Goal: Task Accomplishment & Management: Manage account settings

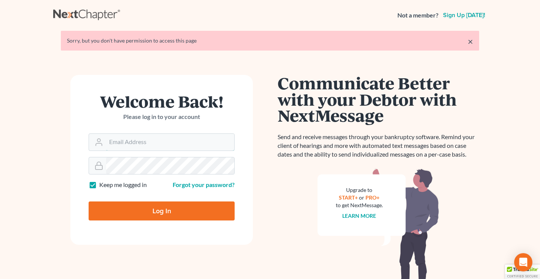
type input "[EMAIL_ADDRESS][DOMAIN_NAME]"
click at [143, 215] on input "Log In" at bounding box center [162, 210] width 146 height 19
type input "Thinking..."
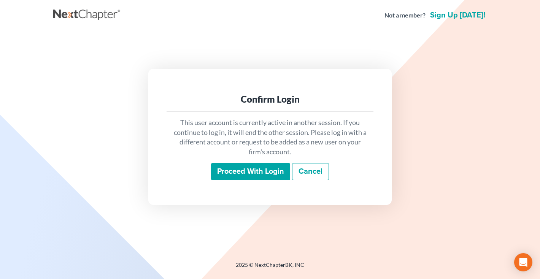
click at [233, 176] on input "Proceed with login" at bounding box center [250, 171] width 79 height 17
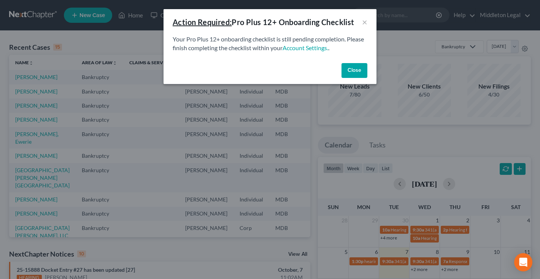
click at [353, 68] on button "Close" at bounding box center [354, 70] width 26 height 15
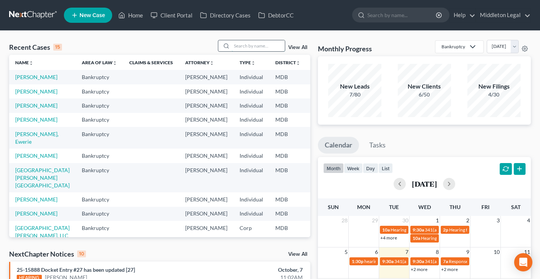
click at [268, 47] on input "search" at bounding box center [257, 45] width 53 height 11
type input "sloan"
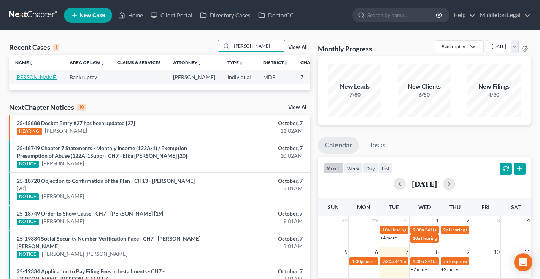
click at [22, 80] on link "[PERSON_NAME]" at bounding box center [36, 77] width 42 height 6
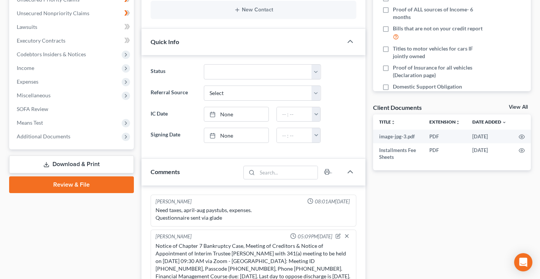
scroll to position [174, 0]
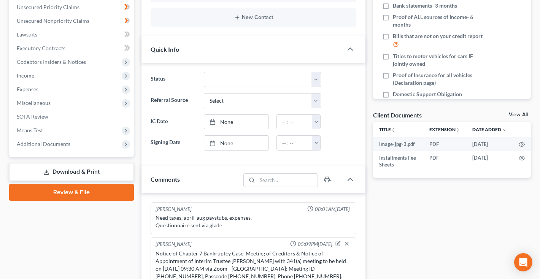
click at [76, 174] on link "Download & Print" at bounding box center [71, 172] width 125 height 18
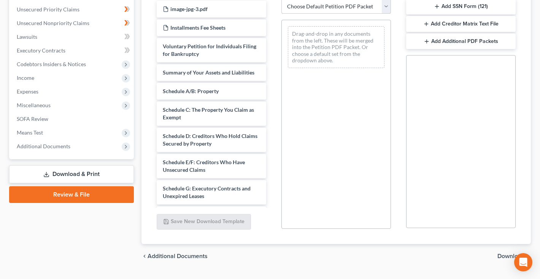
scroll to position [171, 0]
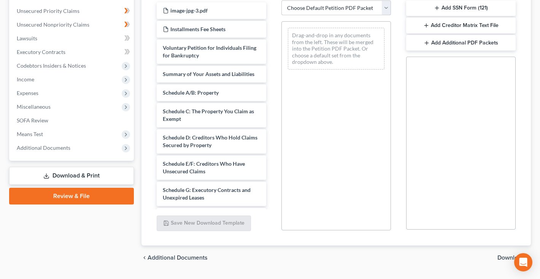
select select "7"
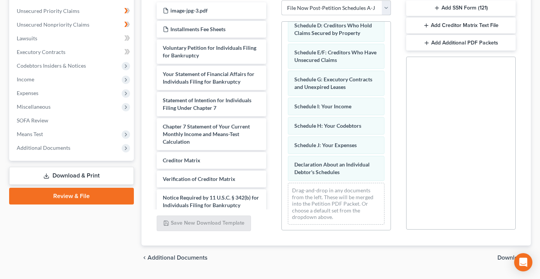
scroll to position [84, 0]
click at [497, 255] on span "Download" at bounding box center [510, 258] width 27 height 6
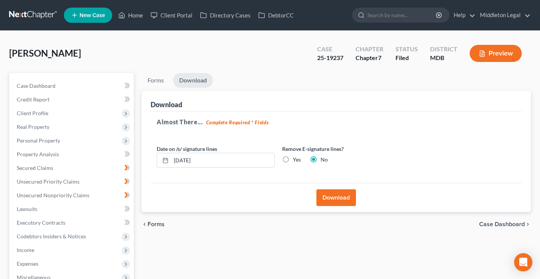
scroll to position [0, 0]
click at [331, 195] on button "Download" at bounding box center [336, 197] width 40 height 17
click at [328, 200] on button "Download" at bounding box center [336, 197] width 40 height 17
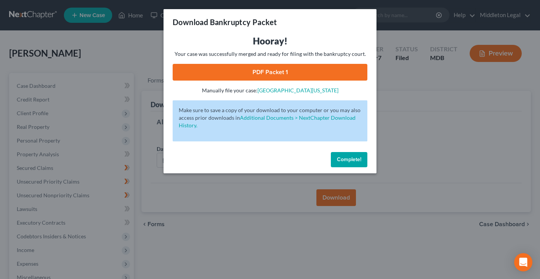
click at [313, 73] on link "PDF Packet 1" at bounding box center [270, 72] width 195 height 17
click at [355, 157] on span "Complete!" at bounding box center [349, 159] width 24 height 6
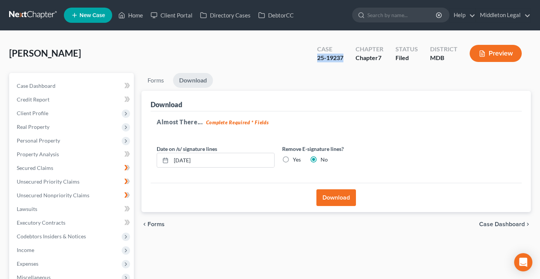
drag, startPoint x: 318, startPoint y: 57, endPoint x: 347, endPoint y: 59, distance: 28.6
click at [346, 59] on div "Case 25-19237" at bounding box center [330, 54] width 38 height 22
copy div "25-19237"
click at [64, 184] on span "Unsecured Priority Claims" at bounding box center [48, 181] width 63 height 6
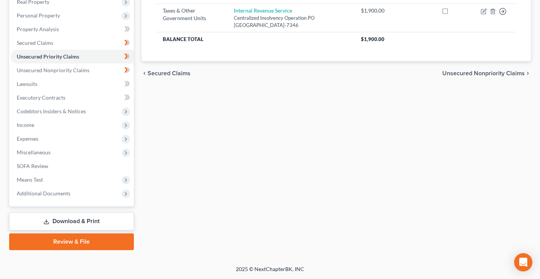
click at [65, 225] on link "Download & Print" at bounding box center [71, 221] width 125 height 18
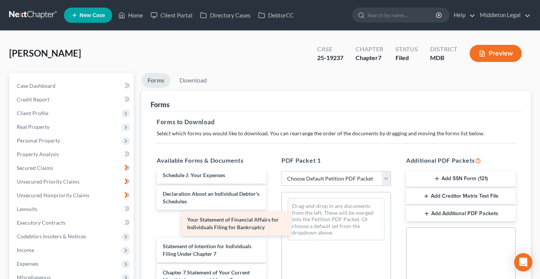
scroll to position [223, 0]
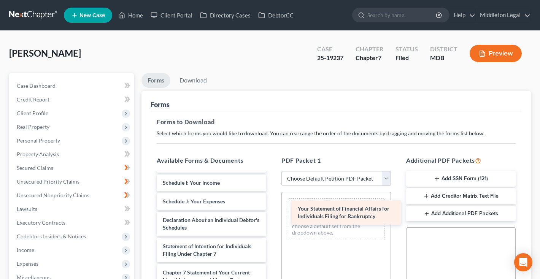
drag, startPoint x: 207, startPoint y: 222, endPoint x: 342, endPoint y: 209, distance: 135.5
click at [272, 210] on div "Your Statement of Financial Affairs for Individuals Filing for Bankruptcy image…" at bounding box center [211, 164] width 122 height 428
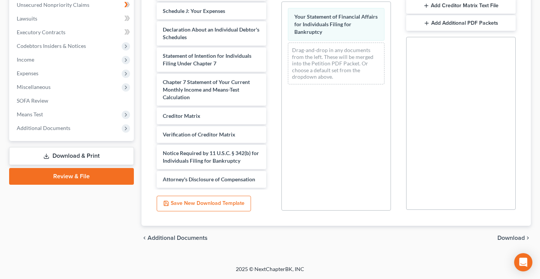
click at [500, 240] on span "Download" at bounding box center [510, 238] width 27 height 6
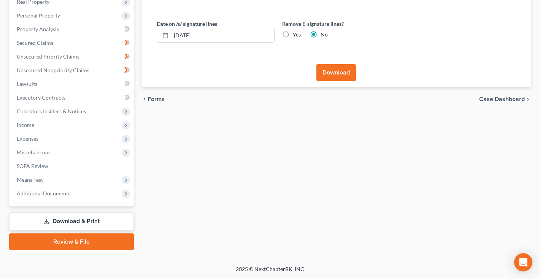
scroll to position [125, 0]
click at [338, 68] on button "Download" at bounding box center [336, 72] width 40 height 17
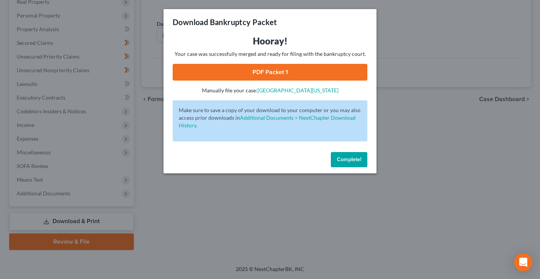
click at [333, 71] on link "PDF Packet 1" at bounding box center [270, 72] width 195 height 17
click at [351, 163] on button "Complete!" at bounding box center [349, 159] width 36 height 15
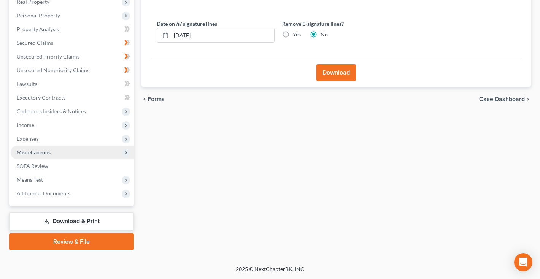
click at [66, 153] on span "Miscellaneous" at bounding box center [72, 153] width 123 height 14
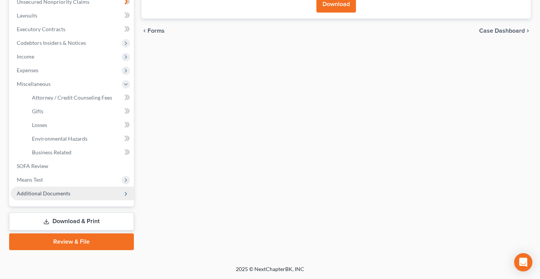
scroll to position [193, 0]
click at [58, 195] on span "Additional Documents" at bounding box center [44, 193] width 54 height 6
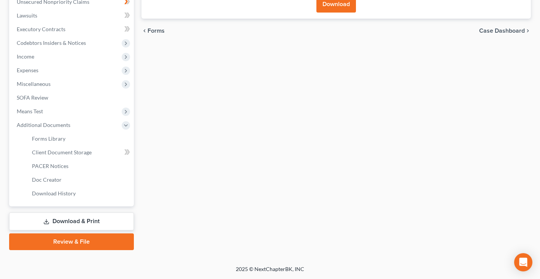
click at [71, 223] on link "Download & Print" at bounding box center [71, 221] width 125 height 18
click at [52, 155] on link "Client Document Storage" at bounding box center [80, 153] width 108 height 14
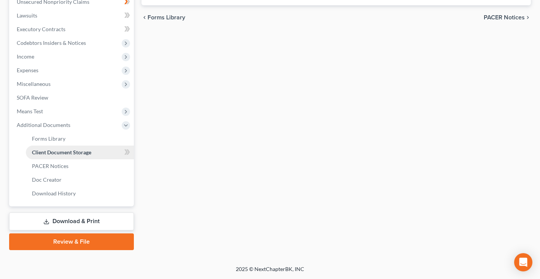
scroll to position [27, 0]
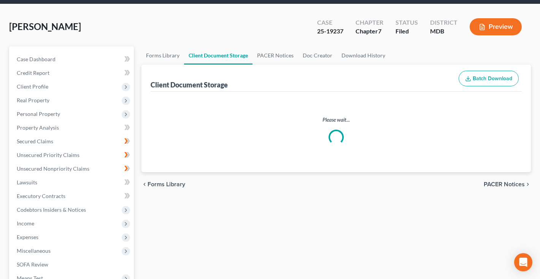
select select "59"
select select "14"
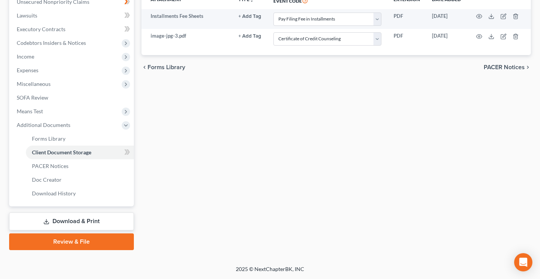
scroll to position [193, 0]
click at [82, 226] on link "Download & Print" at bounding box center [71, 221] width 125 height 18
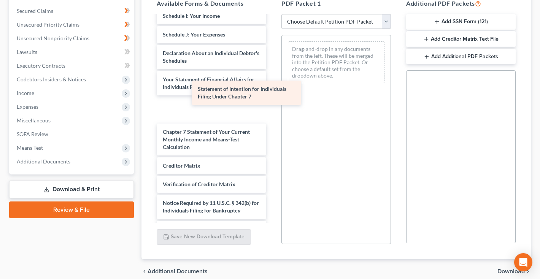
scroll to position [223, 0]
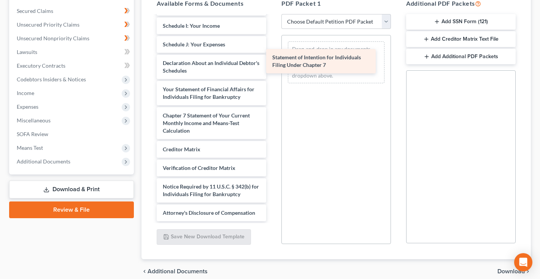
drag, startPoint x: 224, startPoint y: 109, endPoint x: 342, endPoint y: 52, distance: 131.4
click at [272, 52] on div "Statement of Intention for Individuals Filing Under Chapter 7 image-jpg-3.pdf I…" at bounding box center [211, 7] width 122 height 428
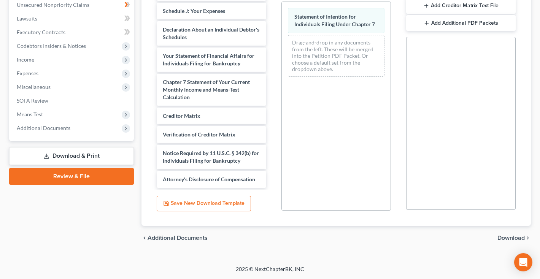
click at [499, 235] on span "Download" at bounding box center [510, 238] width 27 height 6
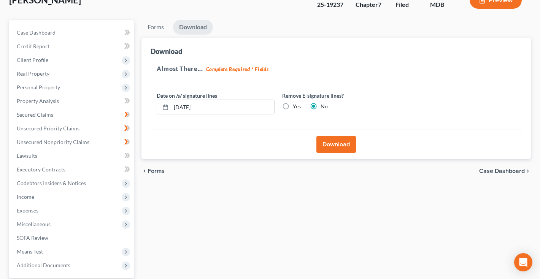
scroll to position [29, 0]
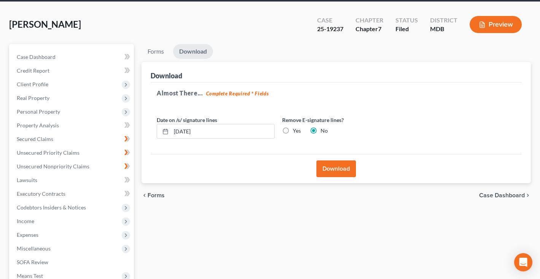
click at [327, 164] on button "Download" at bounding box center [336, 168] width 40 height 17
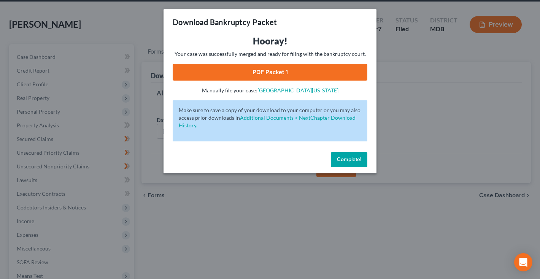
click at [300, 70] on link "PDF Packet 1" at bounding box center [270, 72] width 195 height 17
click at [354, 160] on span "Complete!" at bounding box center [349, 159] width 24 height 6
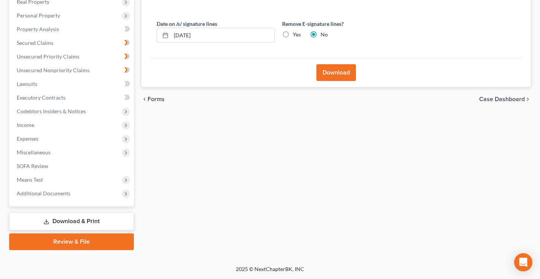
scroll to position [125, 0]
click at [58, 196] on span "Additional Documents" at bounding box center [44, 193] width 54 height 6
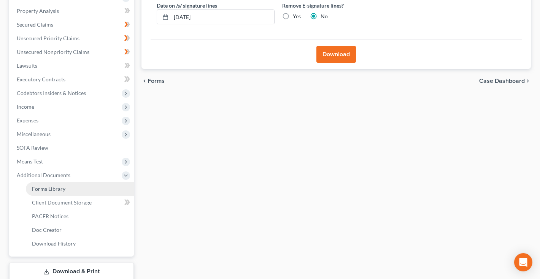
scroll to position [145, 0]
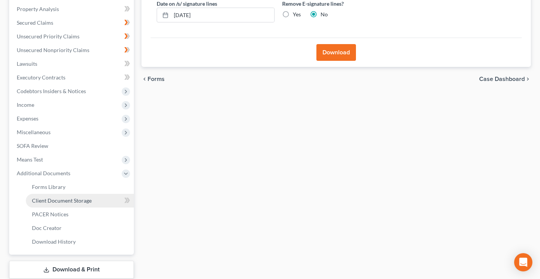
click at [56, 203] on span "Client Document Storage" at bounding box center [62, 200] width 60 height 6
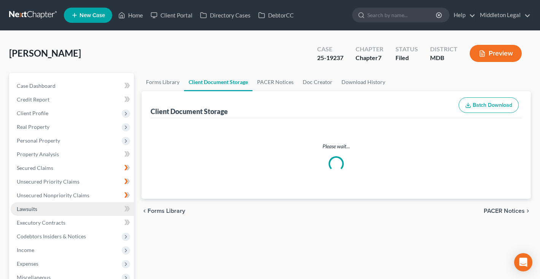
select select "59"
select select "14"
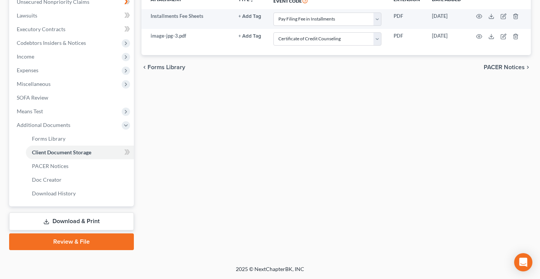
scroll to position [193, 0]
click at [60, 221] on link "Download & Print" at bounding box center [71, 221] width 125 height 18
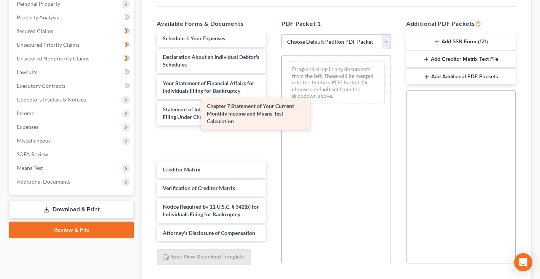
scroll to position [215, 0]
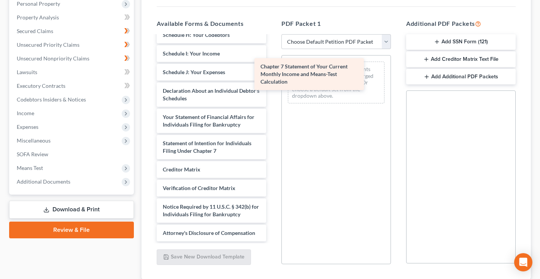
drag, startPoint x: 219, startPoint y: 143, endPoint x: 317, endPoint y: 74, distance: 119.5
click at [272, 74] on div "Chapter 7 Statement of Your Current Monthly Income and Means-Test Calculation i…" at bounding box center [211, 31] width 122 height 420
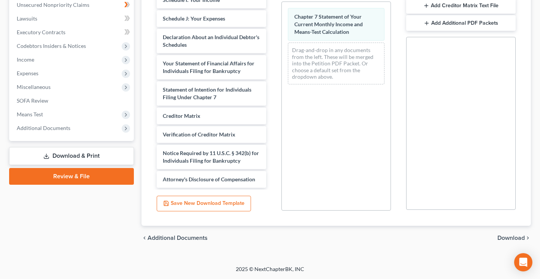
click at [503, 238] on span "Download" at bounding box center [510, 238] width 27 height 6
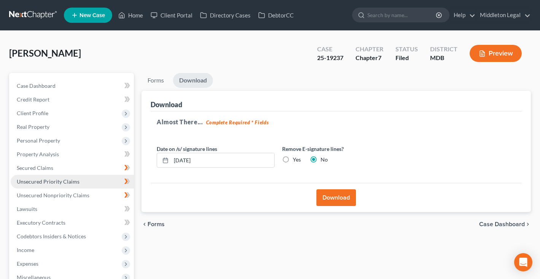
scroll to position [0, 0]
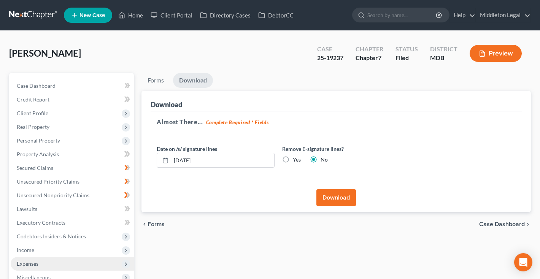
click at [49, 261] on span "Expenses" at bounding box center [72, 264] width 123 height 14
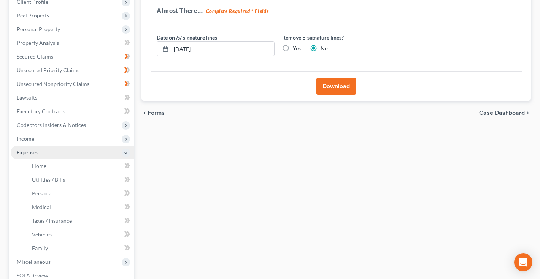
scroll to position [134, 0]
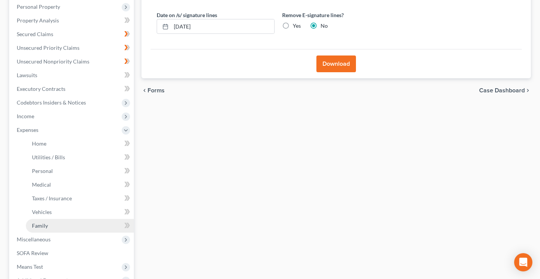
click at [44, 225] on span "Family" at bounding box center [40, 225] width 16 height 6
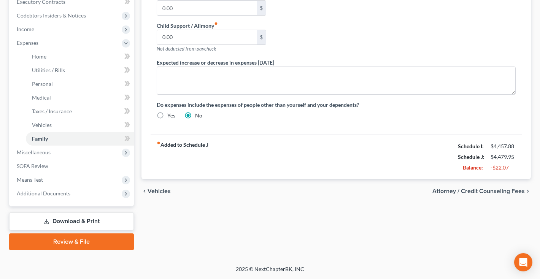
scroll to position [221, 0]
click at [76, 219] on link "Download & Print" at bounding box center [71, 221] width 125 height 18
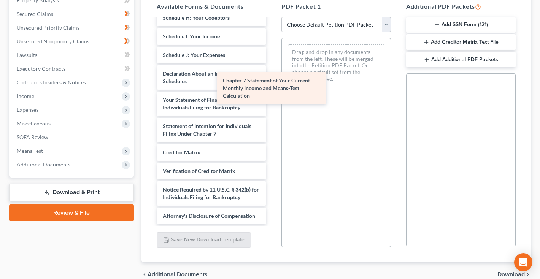
scroll to position [215, 0]
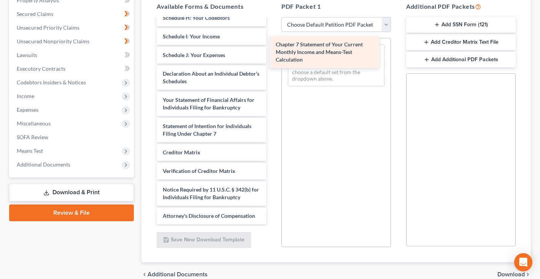
drag, startPoint x: 228, startPoint y: 122, endPoint x: 341, endPoint y: 47, distance: 135.8
click at [272, 47] on div "Chapter 7 Statement of Your Current Monthly Income and Means-Test Calculation i…" at bounding box center [211, 14] width 122 height 420
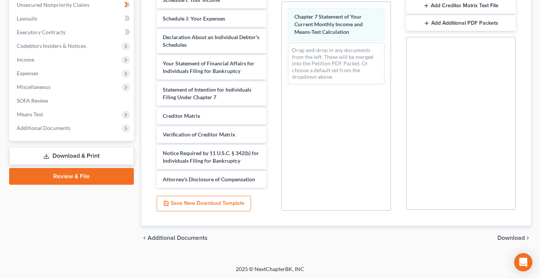
click at [500, 238] on span "Download" at bounding box center [510, 238] width 27 height 6
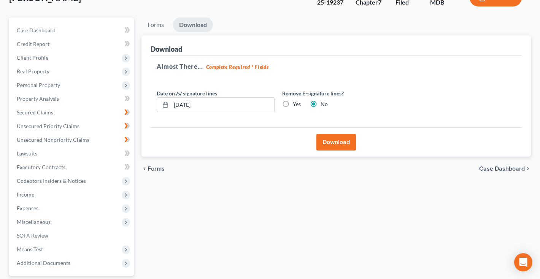
scroll to position [51, 0]
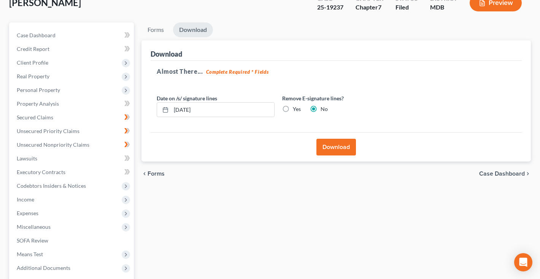
click at [338, 147] on button "Download" at bounding box center [336, 147] width 40 height 17
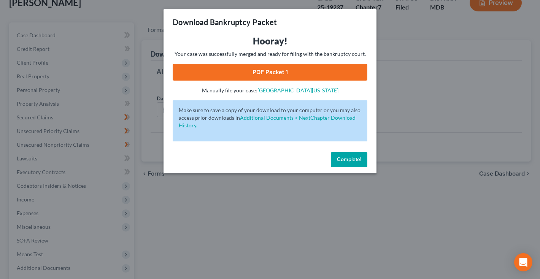
click at [276, 72] on link "PDF Packet 1" at bounding box center [270, 72] width 195 height 17
click at [298, 70] on link "PDF Packet 1" at bounding box center [270, 72] width 195 height 17
click at [341, 161] on span "Complete!" at bounding box center [349, 159] width 24 height 6
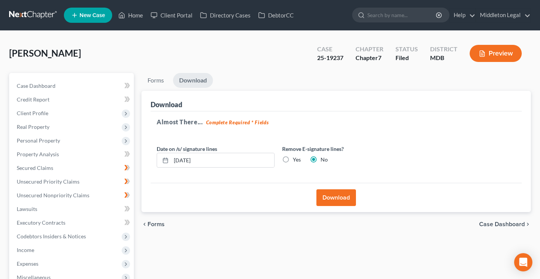
scroll to position [0, 0]
click at [28, 17] on link at bounding box center [33, 15] width 49 height 14
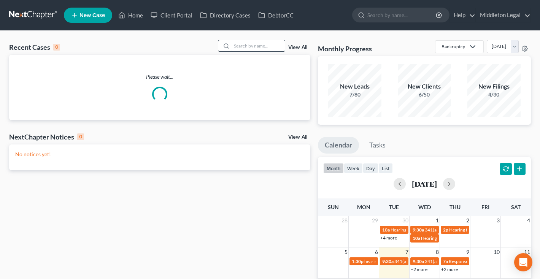
click at [250, 47] on input "search" at bounding box center [257, 45] width 53 height 11
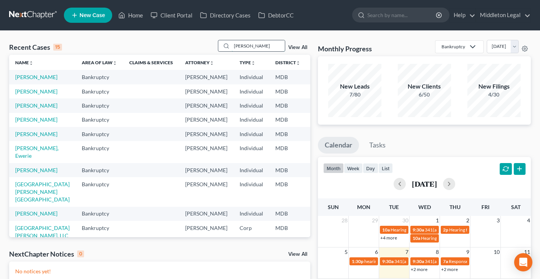
type input "nacole"
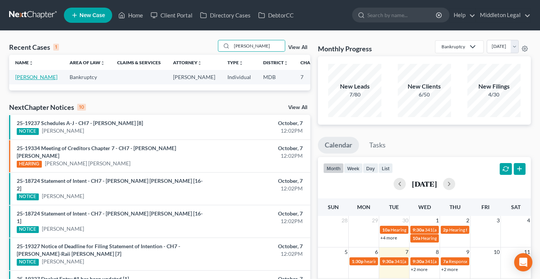
click at [28, 80] on link "[PERSON_NAME]" at bounding box center [36, 77] width 42 height 6
select select "3"
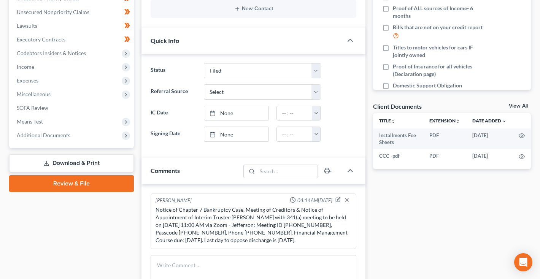
scroll to position [183, 0]
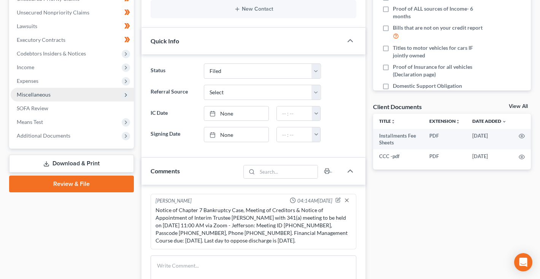
click at [42, 98] on span "Miscellaneous" at bounding box center [72, 95] width 123 height 14
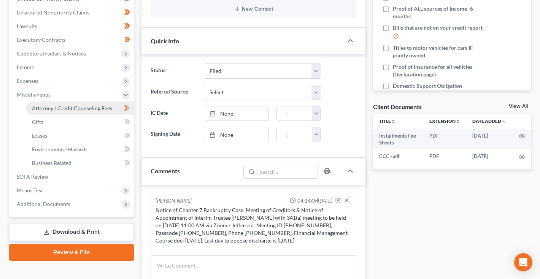
click at [49, 106] on span "Attorney / Credit Counseling Fees" at bounding box center [72, 108] width 80 height 6
select select "0"
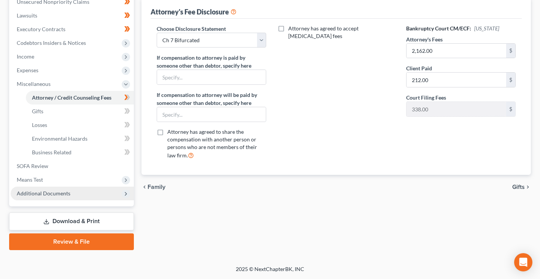
scroll to position [193, 0]
click at [59, 196] on span "Additional Documents" at bounding box center [72, 194] width 123 height 14
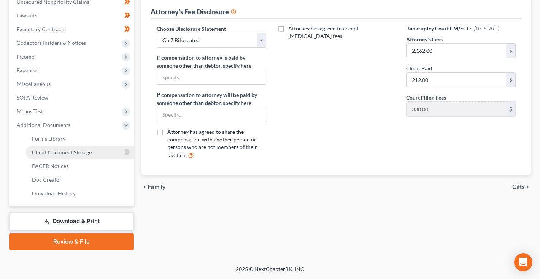
click at [73, 153] on span "Client Document Storage" at bounding box center [62, 152] width 60 height 6
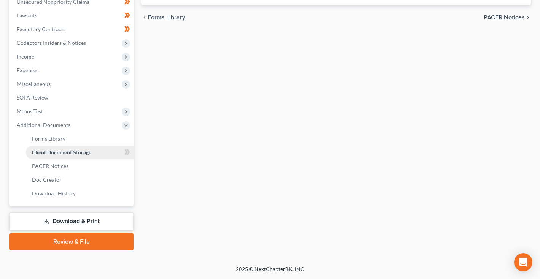
scroll to position [31, 0]
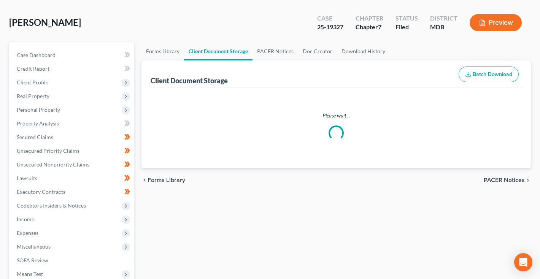
select select "14"
select select "59"
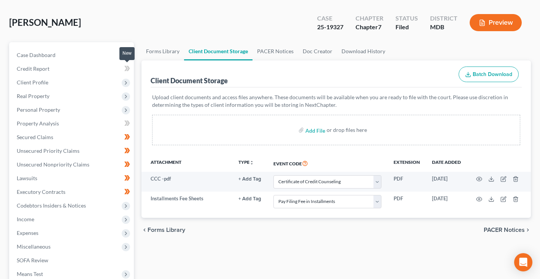
scroll to position [0, 0]
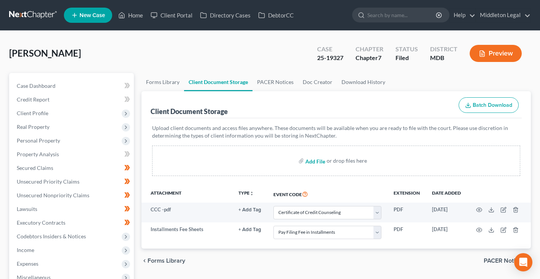
click at [315, 161] on input "file" at bounding box center [314, 161] width 18 height 14
type input "C:\fakepath\Review & Sign For Your Free Bankruptcy Consultation (Sheereen McNai…"
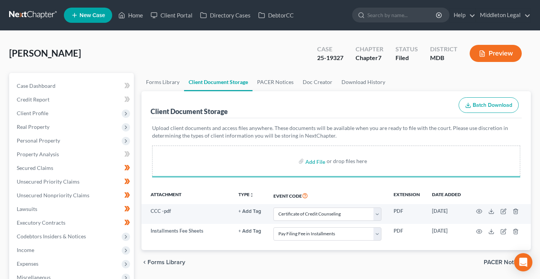
select select "14"
select select "59"
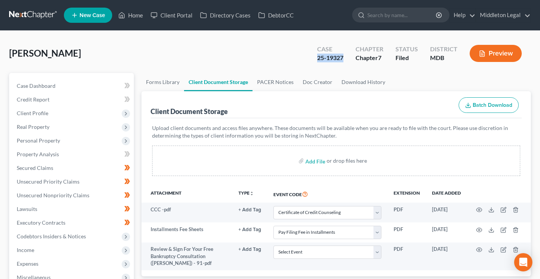
drag, startPoint x: 314, startPoint y: 57, endPoint x: 346, endPoint y: 60, distance: 32.4
click at [346, 60] on div "Case 25-19327" at bounding box center [330, 54] width 38 height 22
copy div "25-19327"
click at [318, 163] on input "file" at bounding box center [314, 161] width 18 height 14
type input "C:\fakepath\Sheereen McNair - Bankruptcy Questionnaire - 89.pdf"
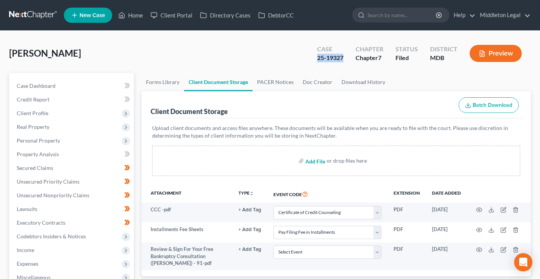
select select "14"
select select "59"
click at [44, 13] on link at bounding box center [33, 15] width 49 height 14
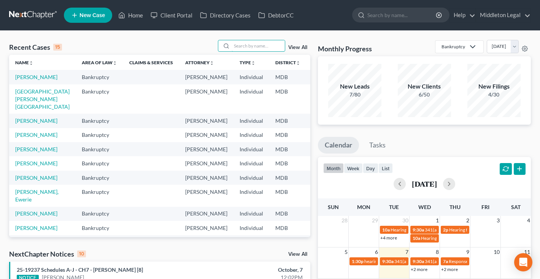
click at [273, 49] on input "search" at bounding box center [257, 45] width 53 height 11
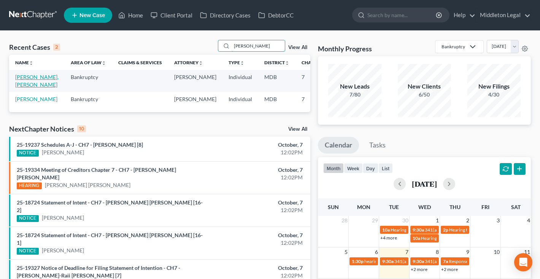
type input "[PERSON_NAME]"
click at [25, 84] on link "[PERSON_NAME], [PERSON_NAME]" at bounding box center [36, 81] width 43 height 14
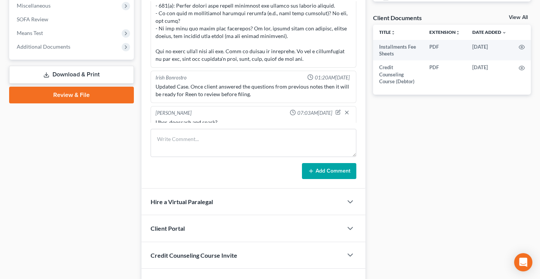
scroll to position [273, 0]
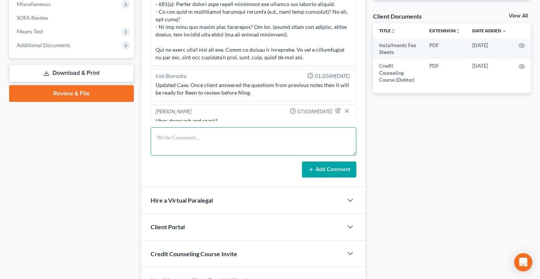
click at [177, 137] on textarea at bounding box center [253, 141] width 206 height 28
paste textarea "Notice of Chapter 7 Bankruptcy Case, Meeting of Creditors & Notice of Appointme…"
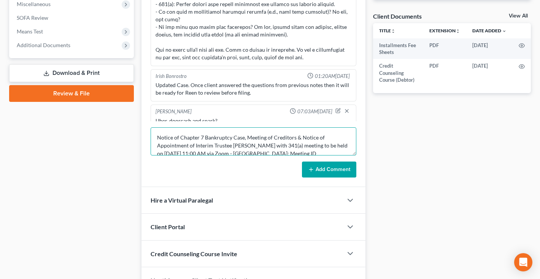
scroll to position [24, 0]
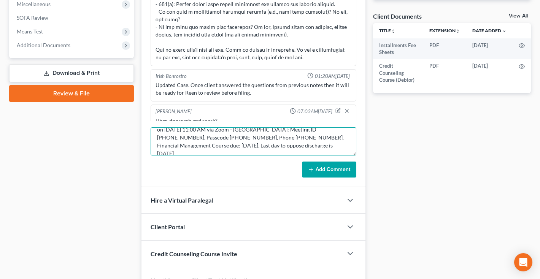
type textarea "Notice of Chapter 7 Bankruptcy Case, Meeting of Creditors & Notice of Appointme…"
click at [315, 171] on button "Add Comment" at bounding box center [329, 170] width 54 height 16
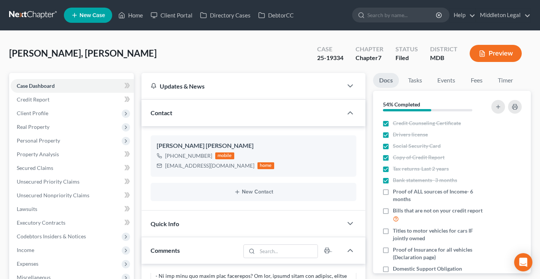
scroll to position [0, 0]
click at [39, 13] on link at bounding box center [33, 15] width 49 height 14
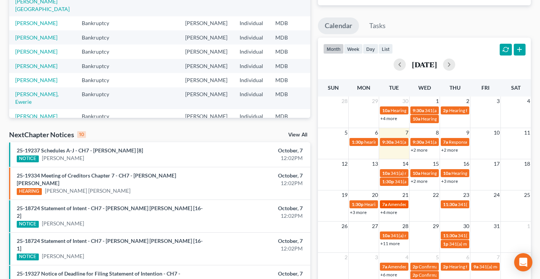
scroll to position [77, 0]
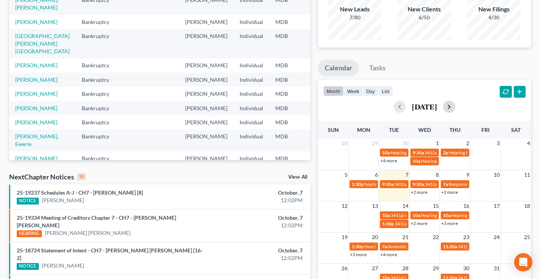
click at [455, 109] on button "button" at bounding box center [449, 107] width 12 height 12
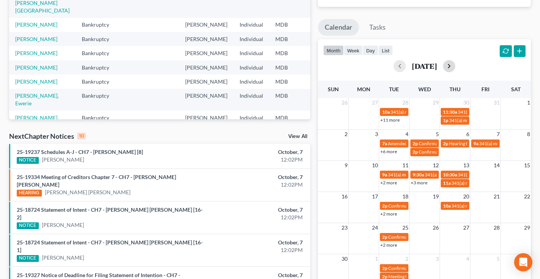
scroll to position [85, 0]
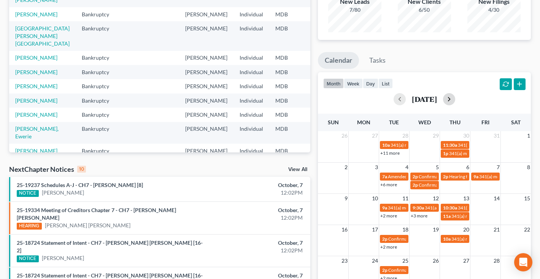
click at [455, 99] on button "button" at bounding box center [449, 99] width 12 height 12
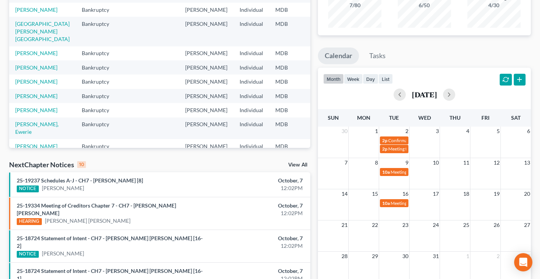
scroll to position [84, 0]
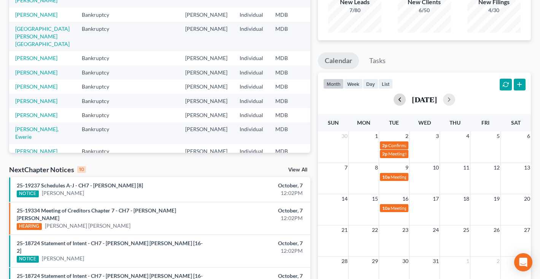
click at [393, 100] on button "button" at bounding box center [399, 99] width 12 height 12
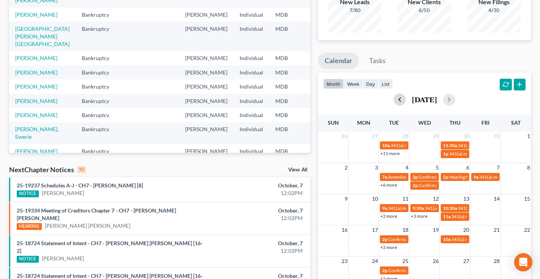
click at [393, 100] on button "button" at bounding box center [399, 99] width 12 height 12
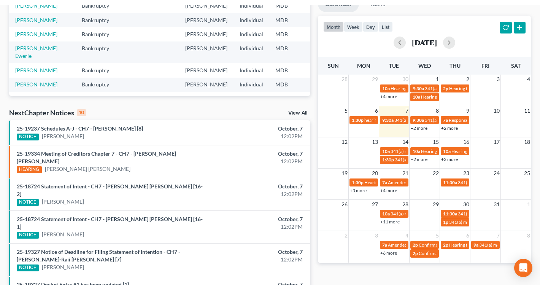
scroll to position [150, 0]
